Goal: Information Seeking & Learning: Learn about a topic

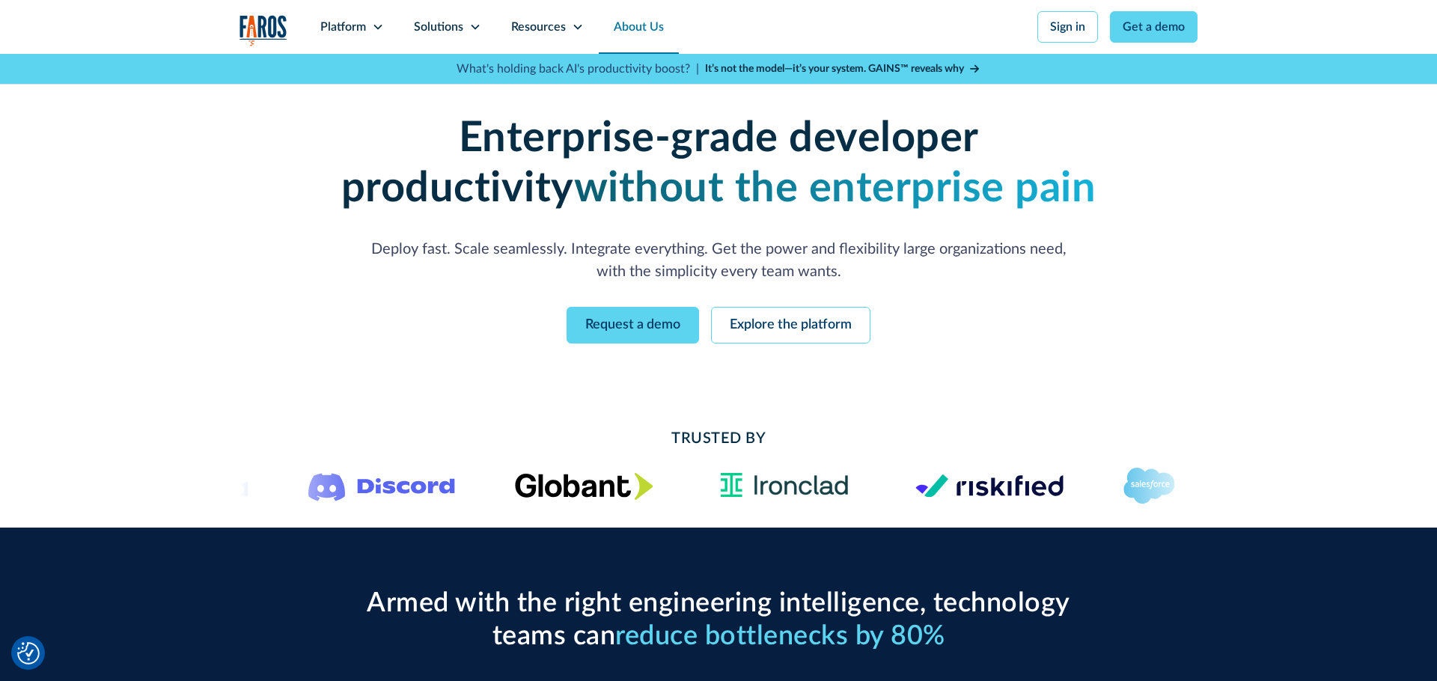
click at [634, 27] on link "About Us" at bounding box center [639, 27] width 80 height 54
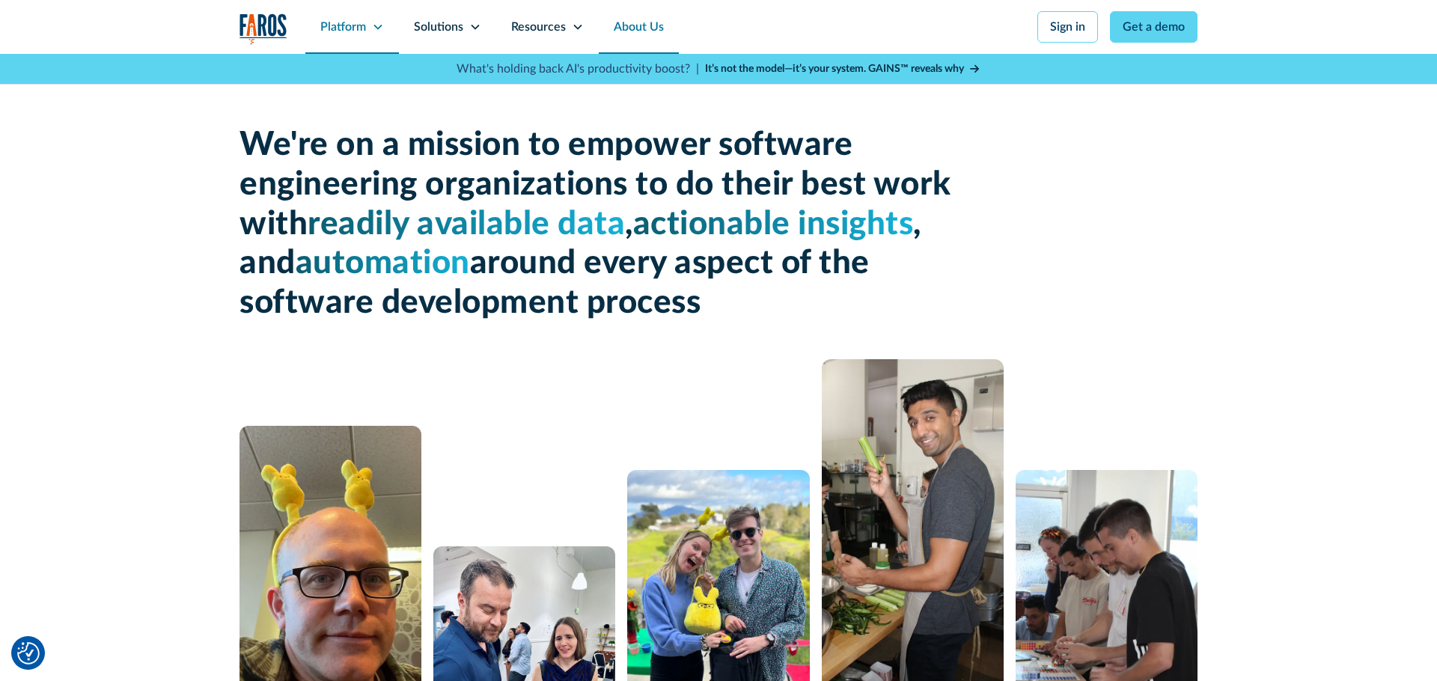
click at [346, 30] on div "Platform" at bounding box center [343, 27] width 46 height 18
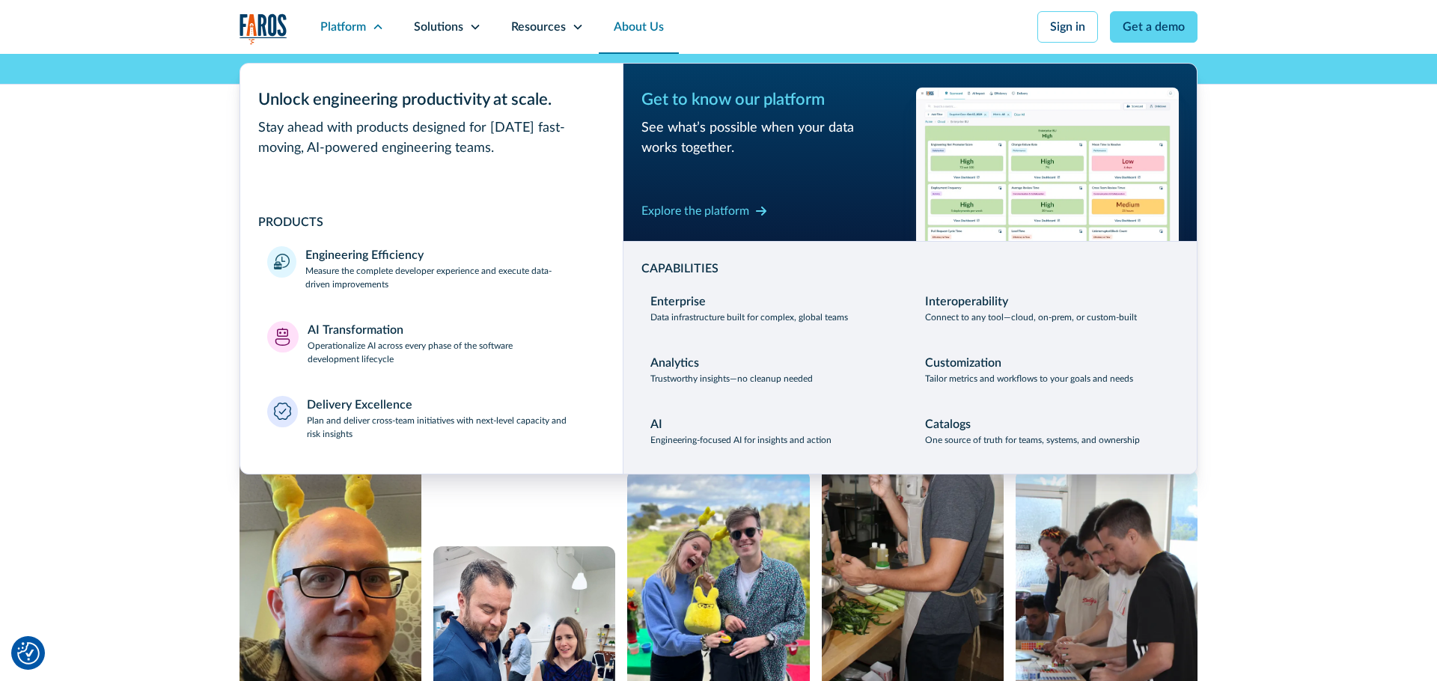
click at [1370, 312] on div "We're on a mission to empower software engineering organizations to do their be…" at bounding box center [718, 427] width 1437 height 746
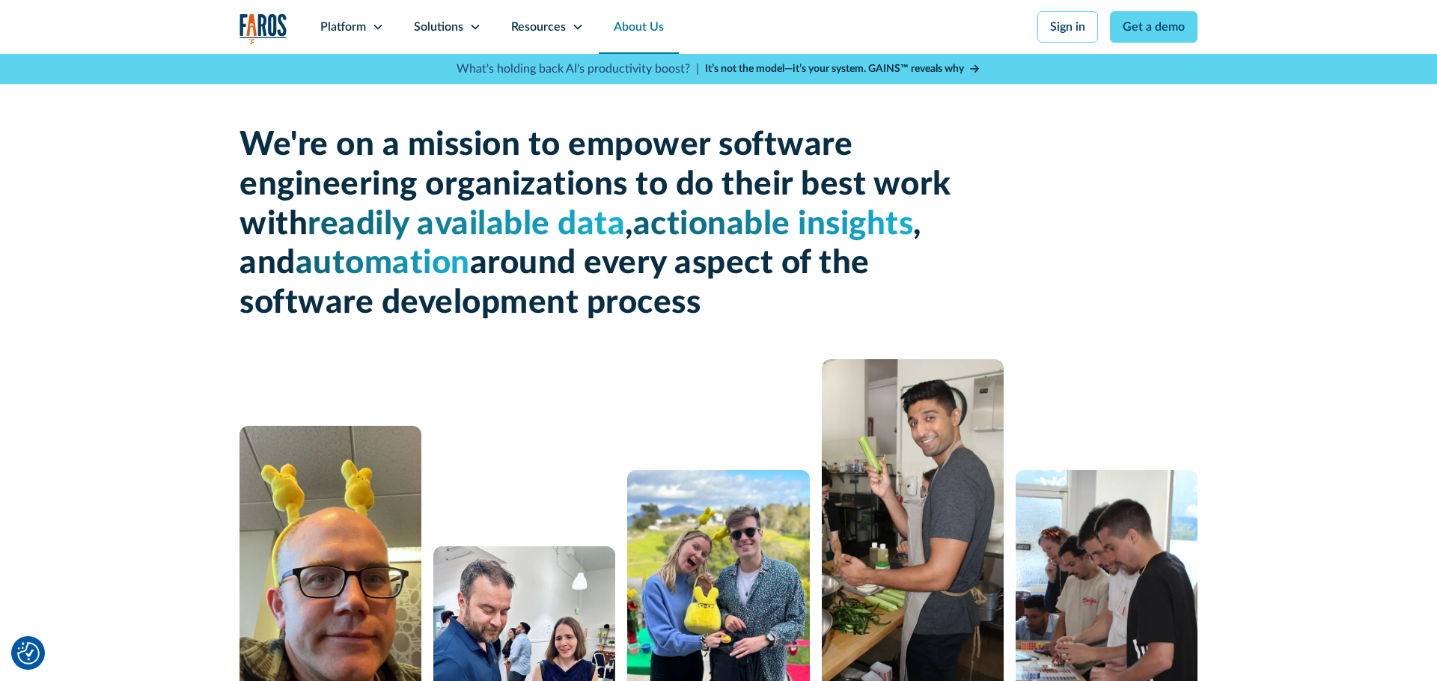
click at [1235, 260] on div "We're on a mission to empower software engineering organizations to do their be…" at bounding box center [718, 427] width 1437 height 746
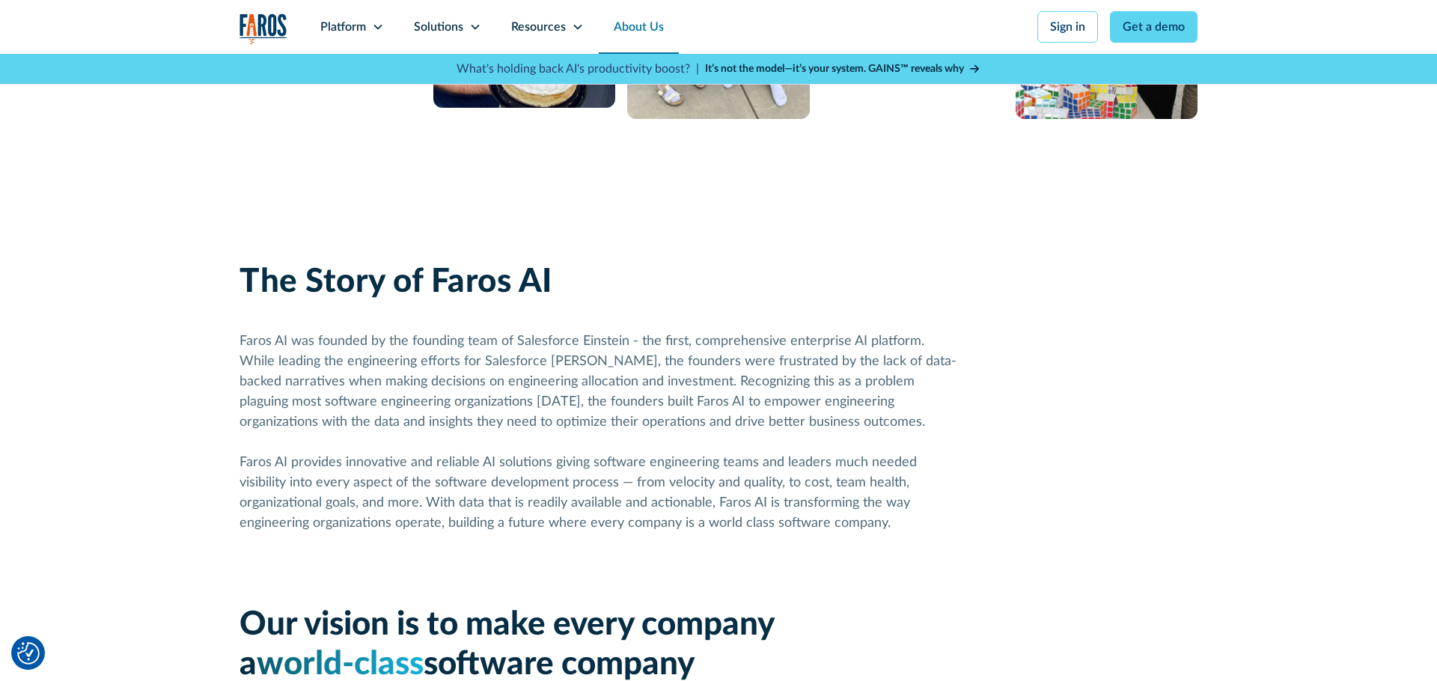
scroll to position [682, 0]
